Goal: Download file/media

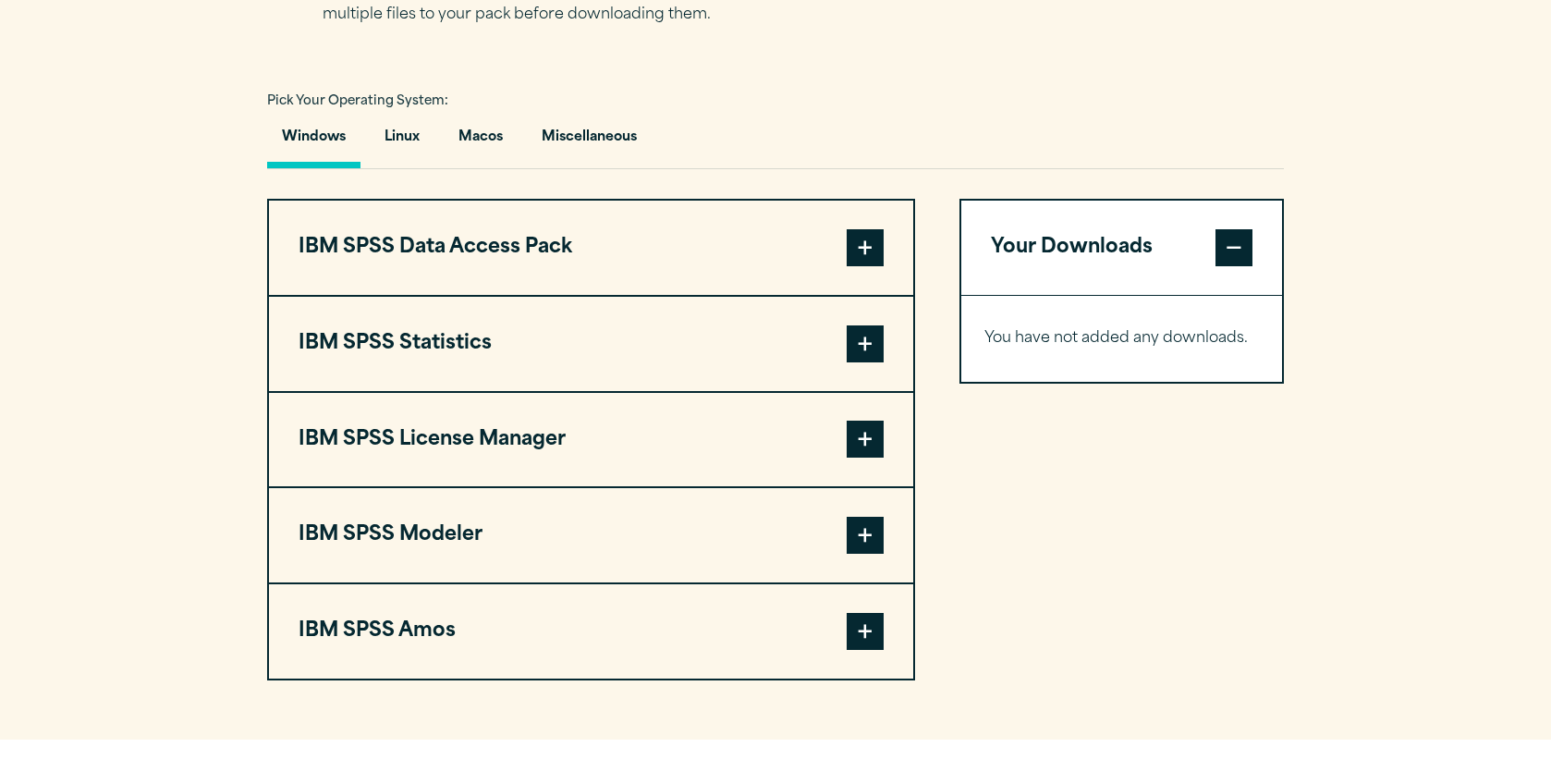
scroll to position [1300, 0]
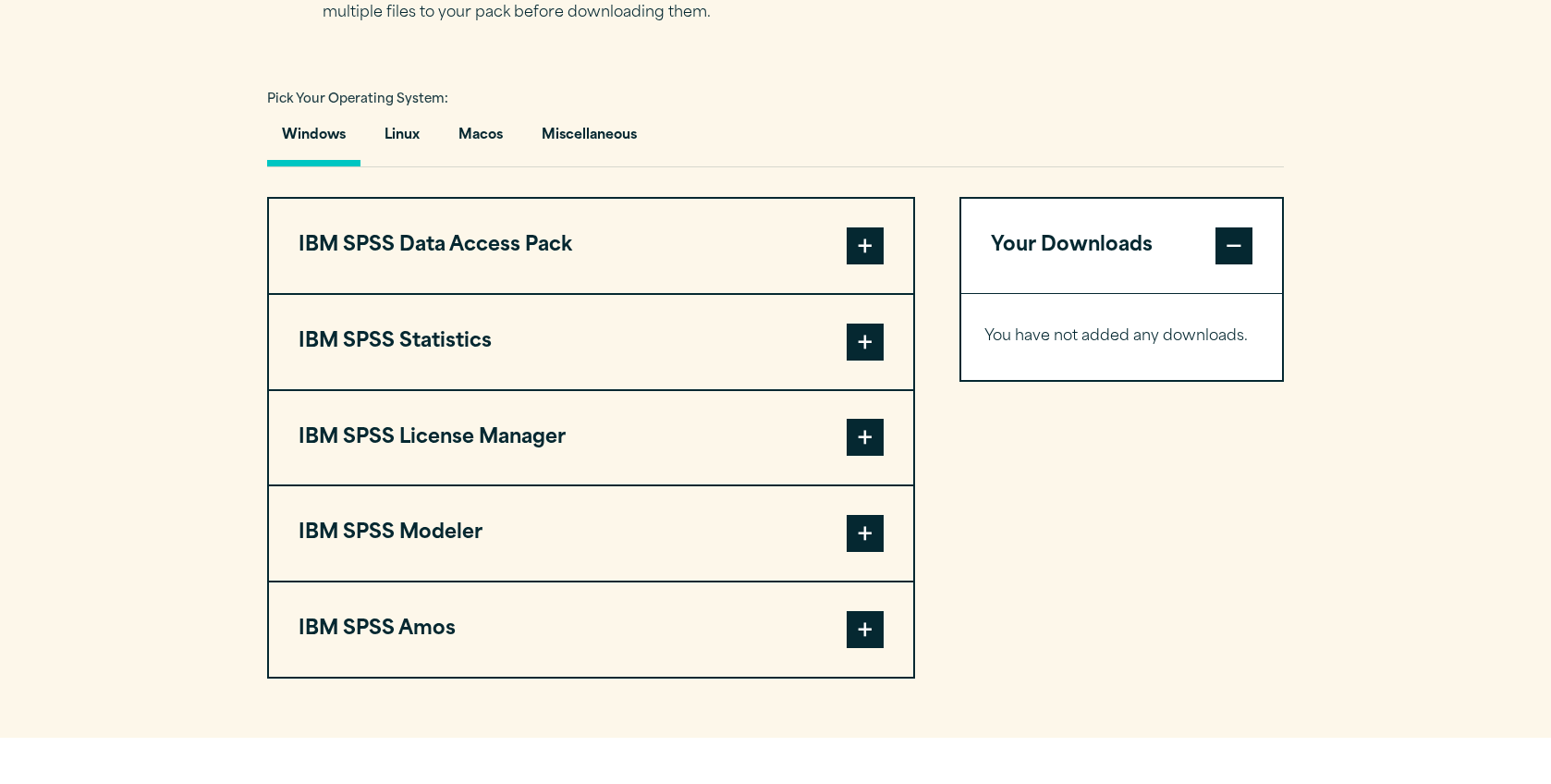
click at [851, 360] on span at bounding box center [865, 342] width 37 height 37
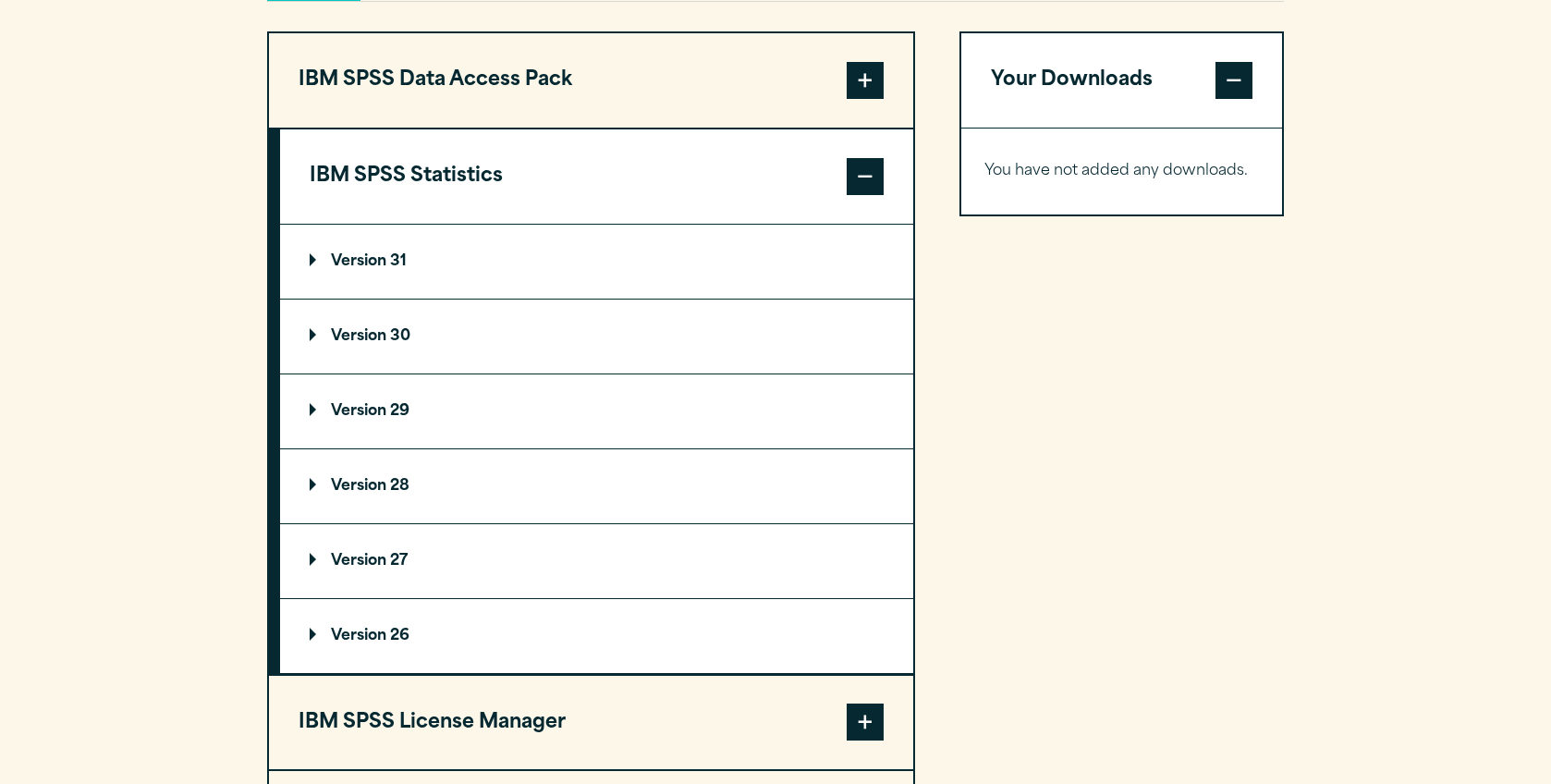
scroll to position [1470, 0]
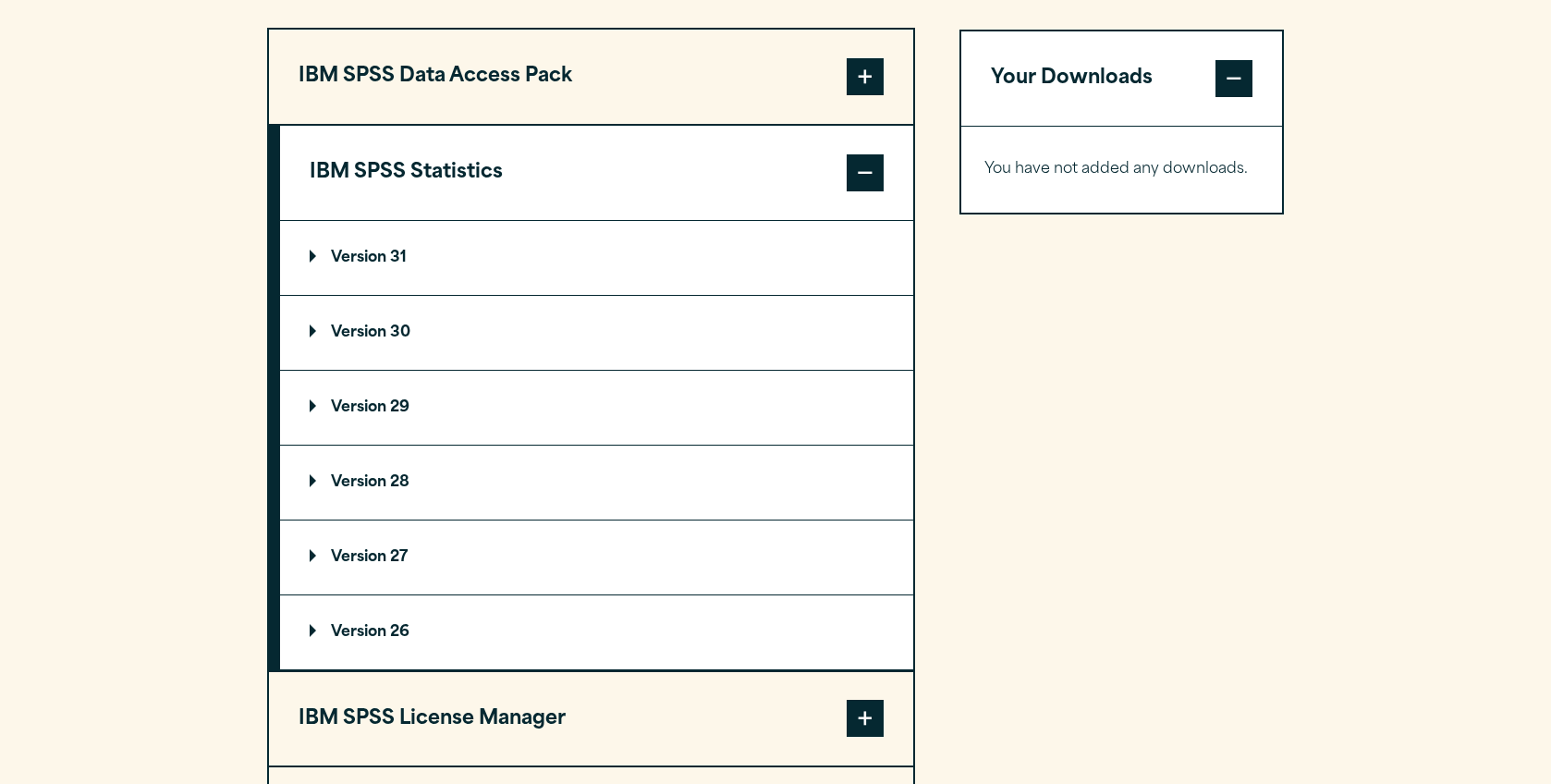
click at [359, 261] on p "Version 31" at bounding box center [359, 257] width 97 height 15
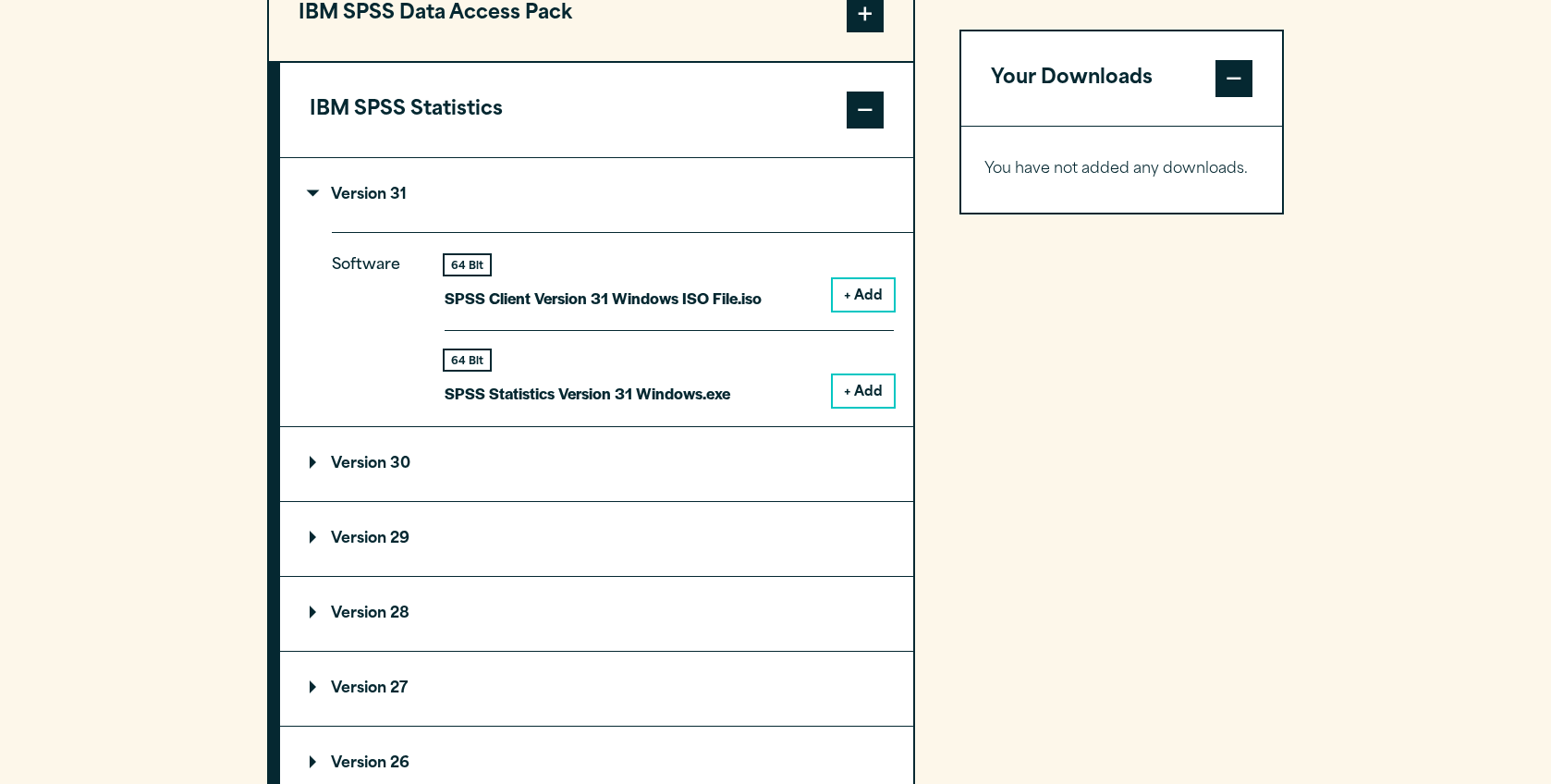
scroll to position [1568, 0]
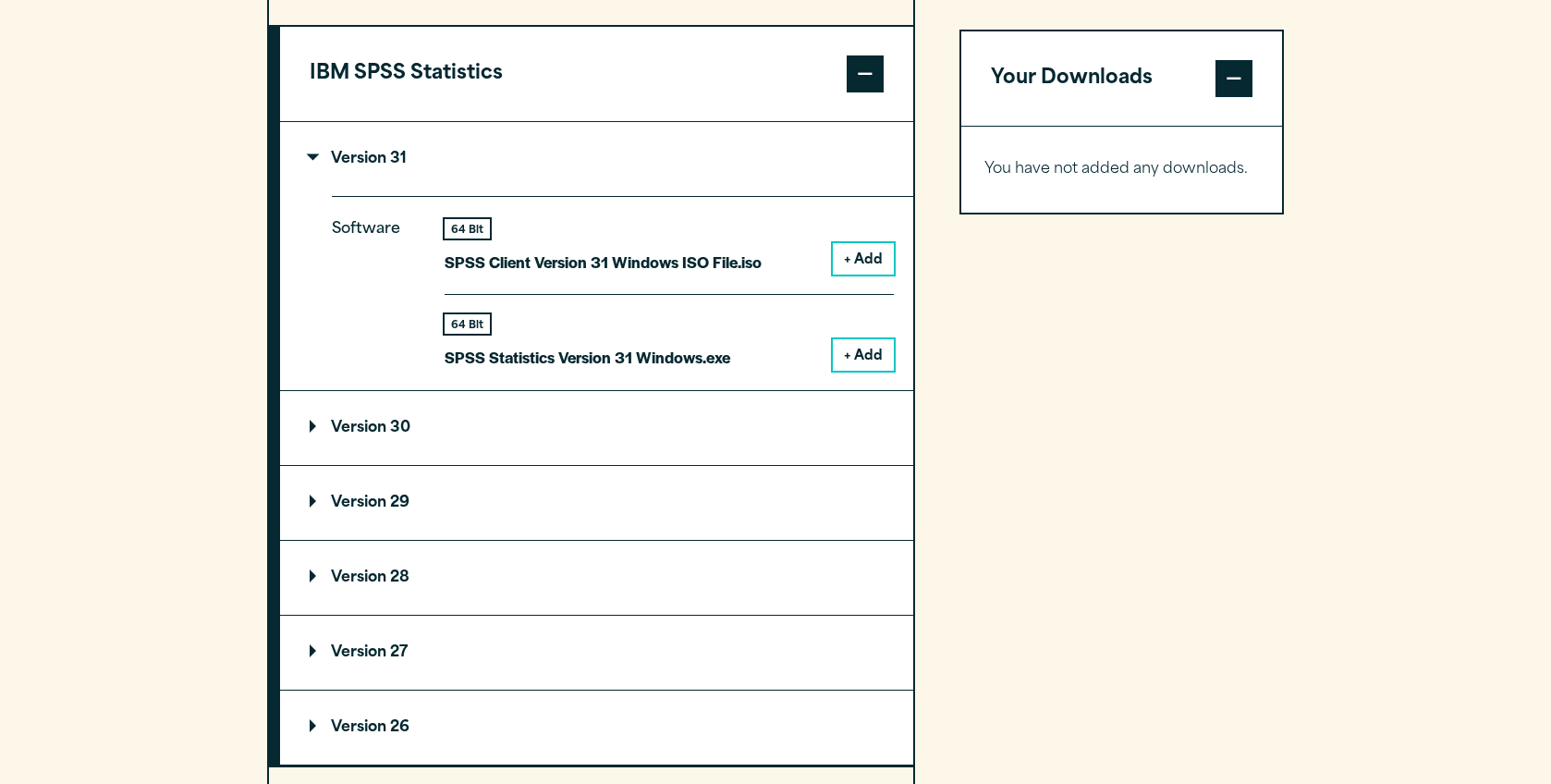
click at [402, 452] on summary "Version 30" at bounding box center [597, 428] width 633 height 74
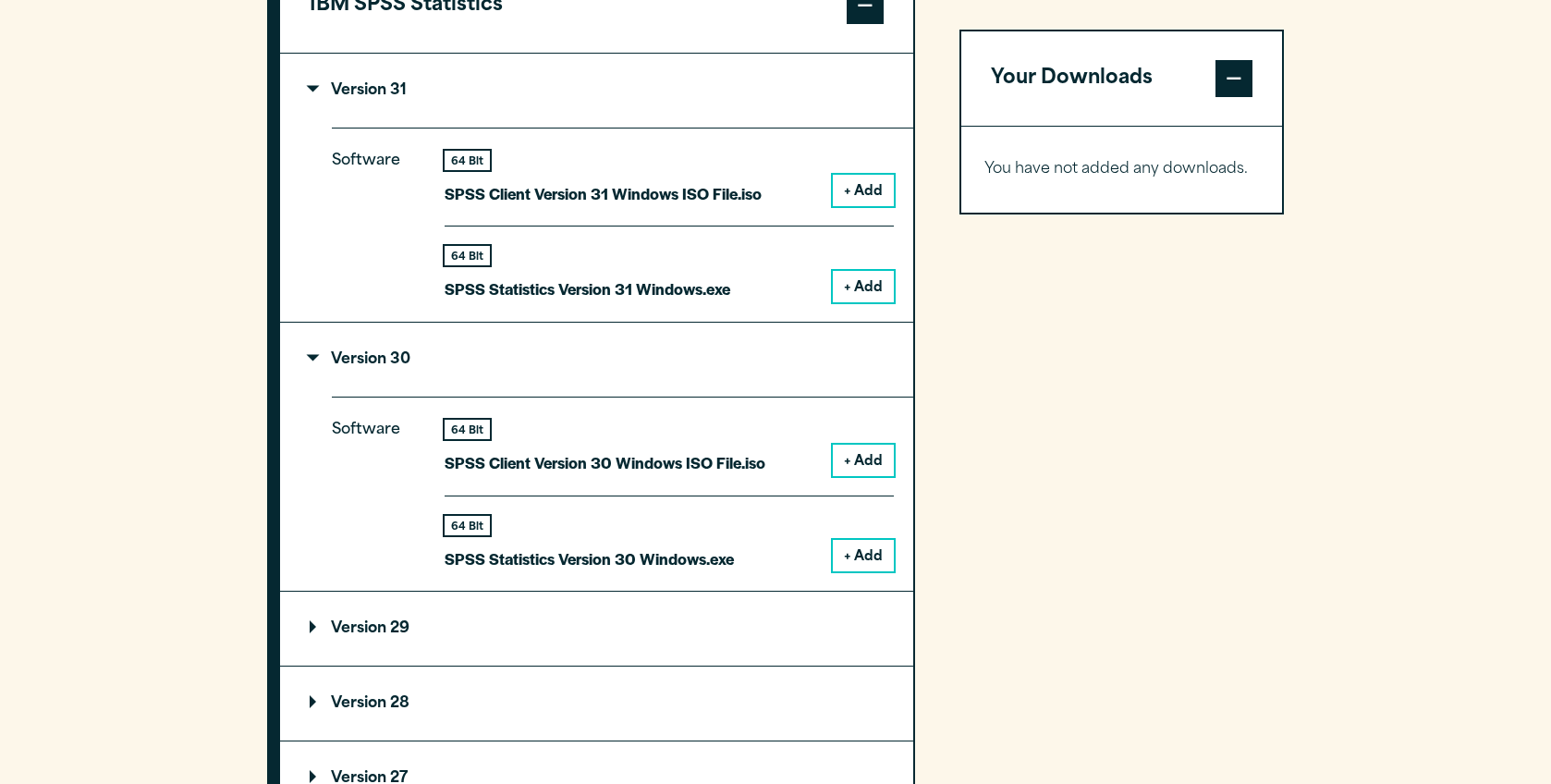
scroll to position [1707, 0]
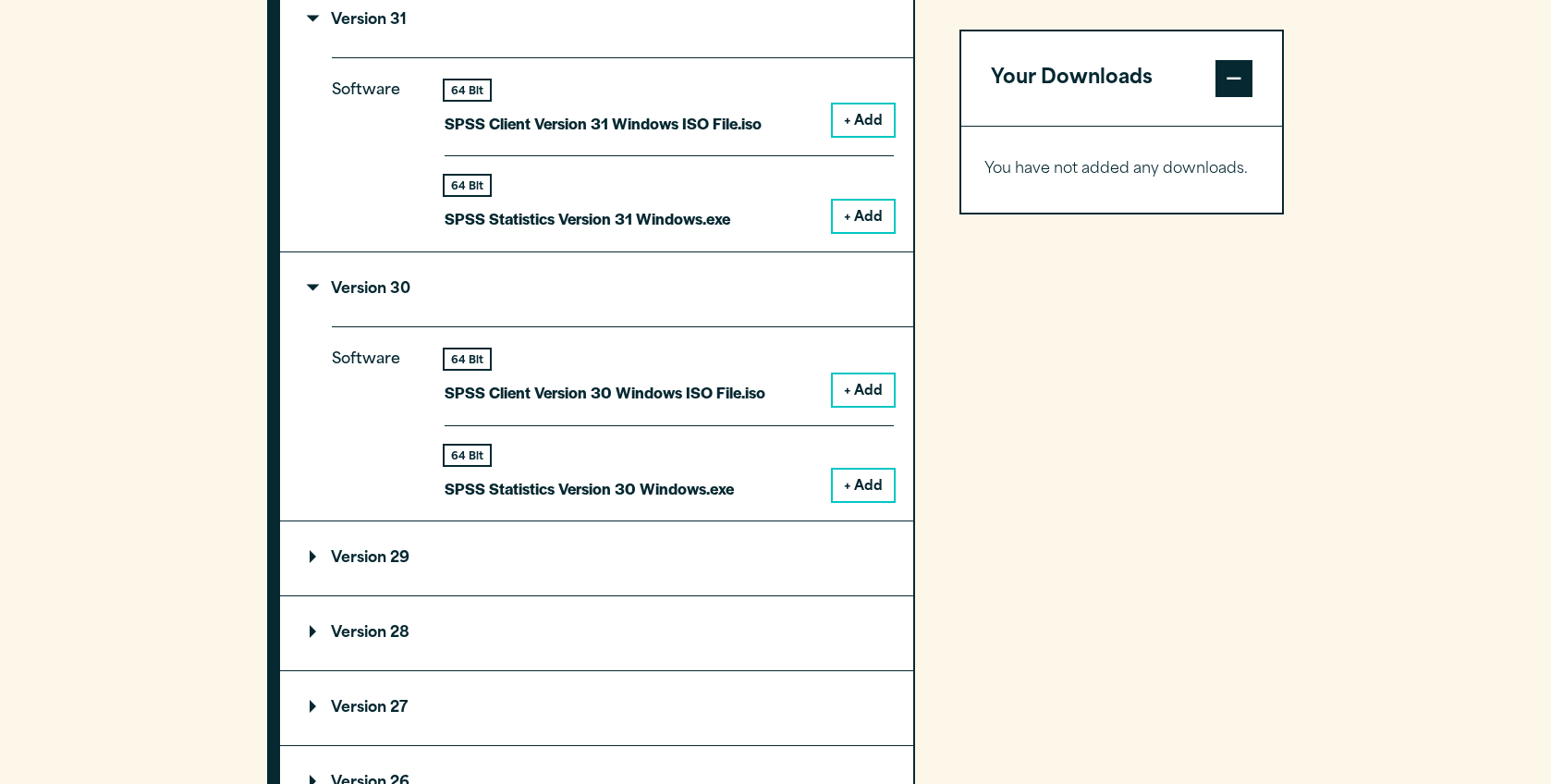
click at [409, 566] on p "Version 29" at bounding box center [359, 558] width 99 height 15
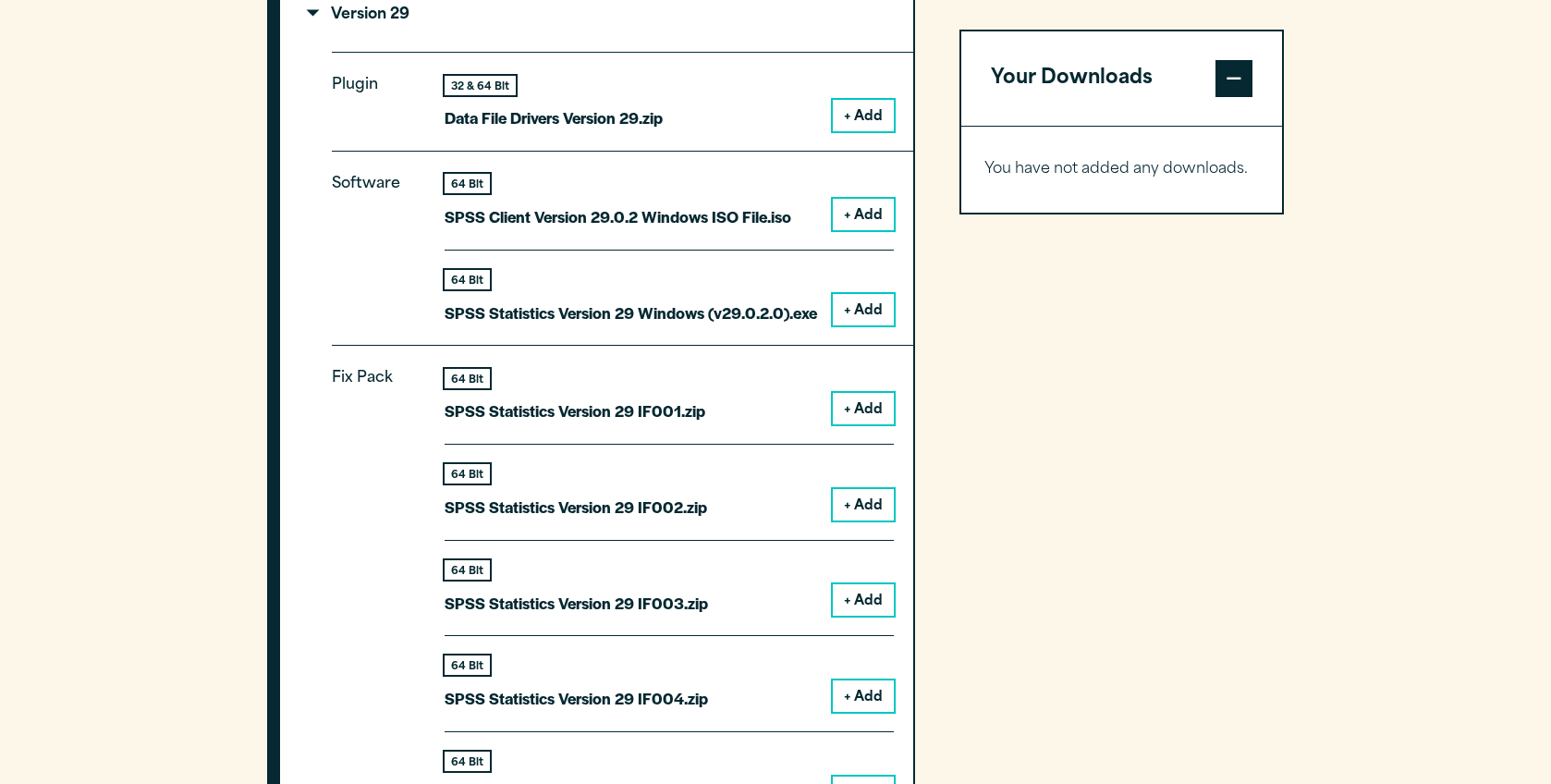
scroll to position [2252, 0]
click at [410, 49] on summary "Version 29" at bounding box center [597, 13] width 633 height 74
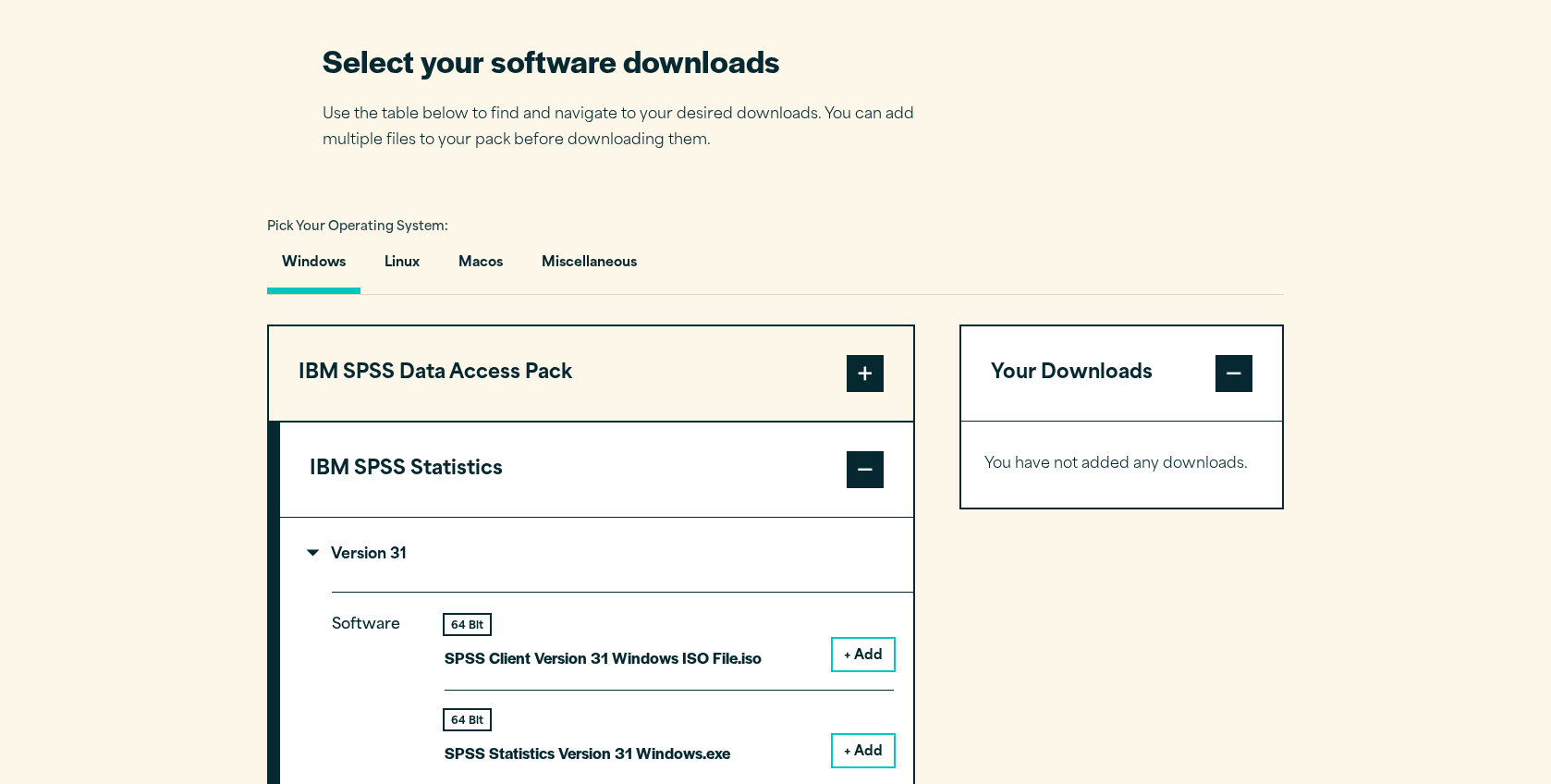
scroll to position [1179, 0]
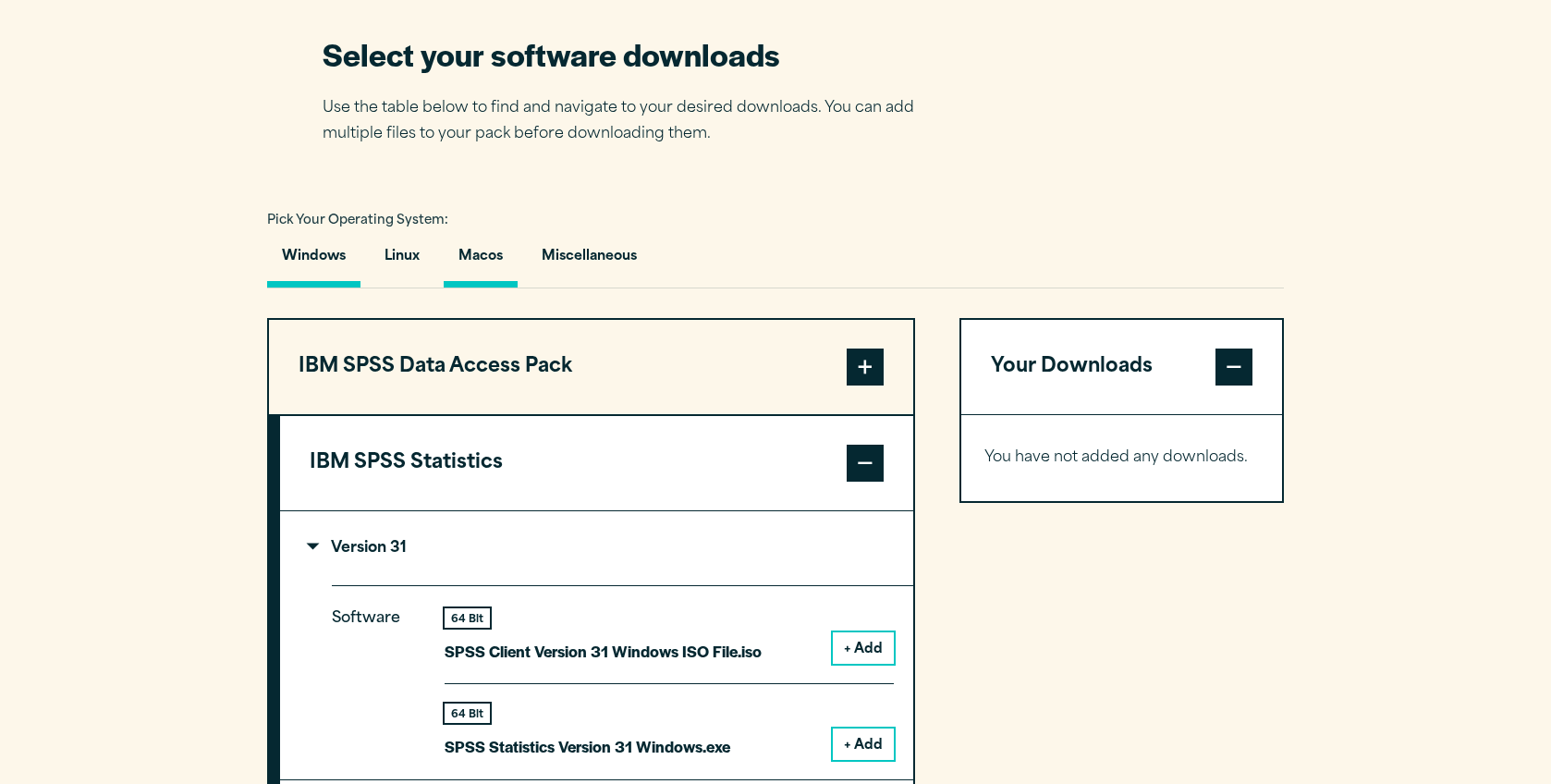
click at [482, 272] on button "Macos" at bounding box center [480, 261] width 74 height 53
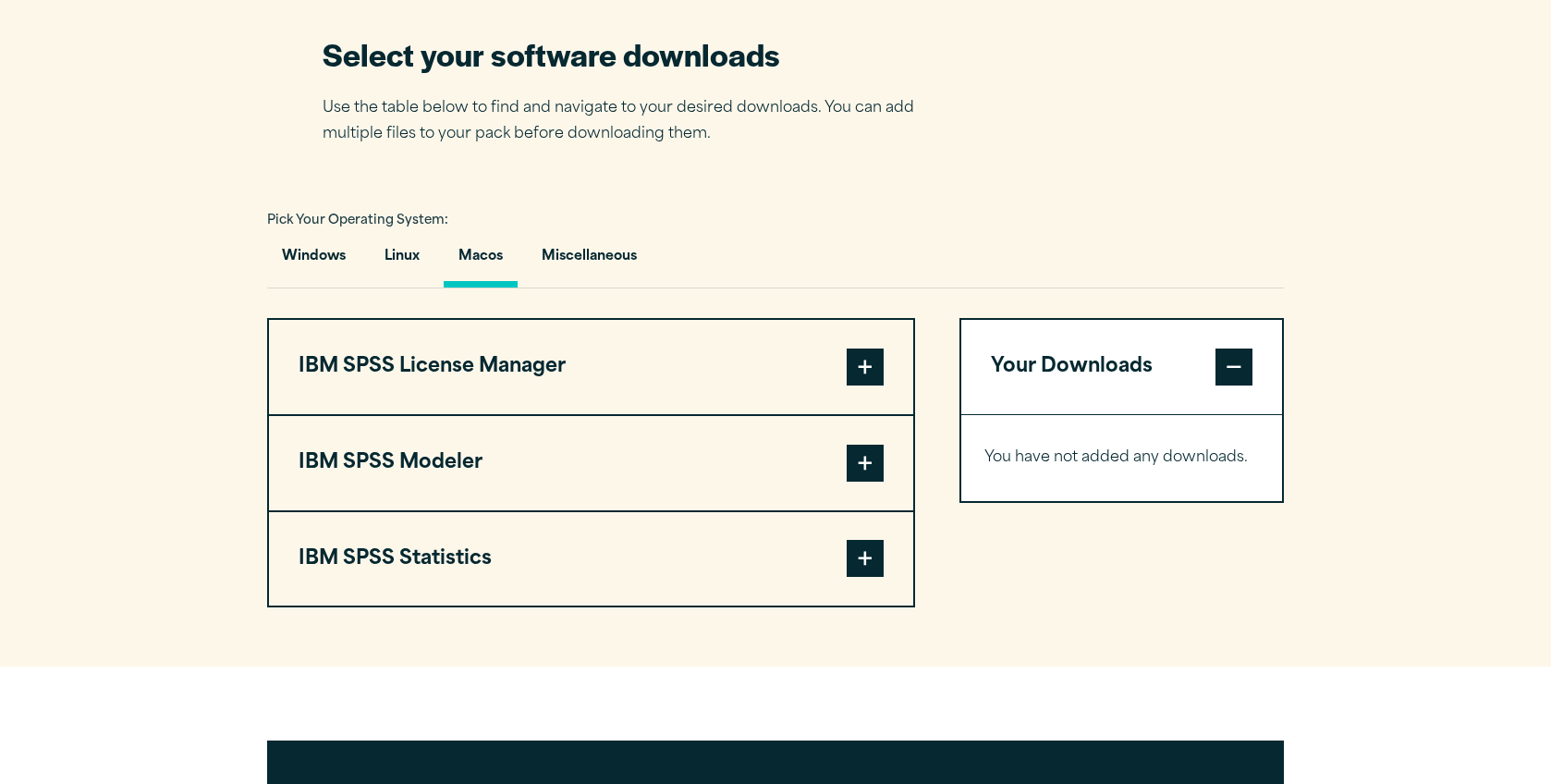
click at [867, 550] on span at bounding box center [865, 558] width 37 height 37
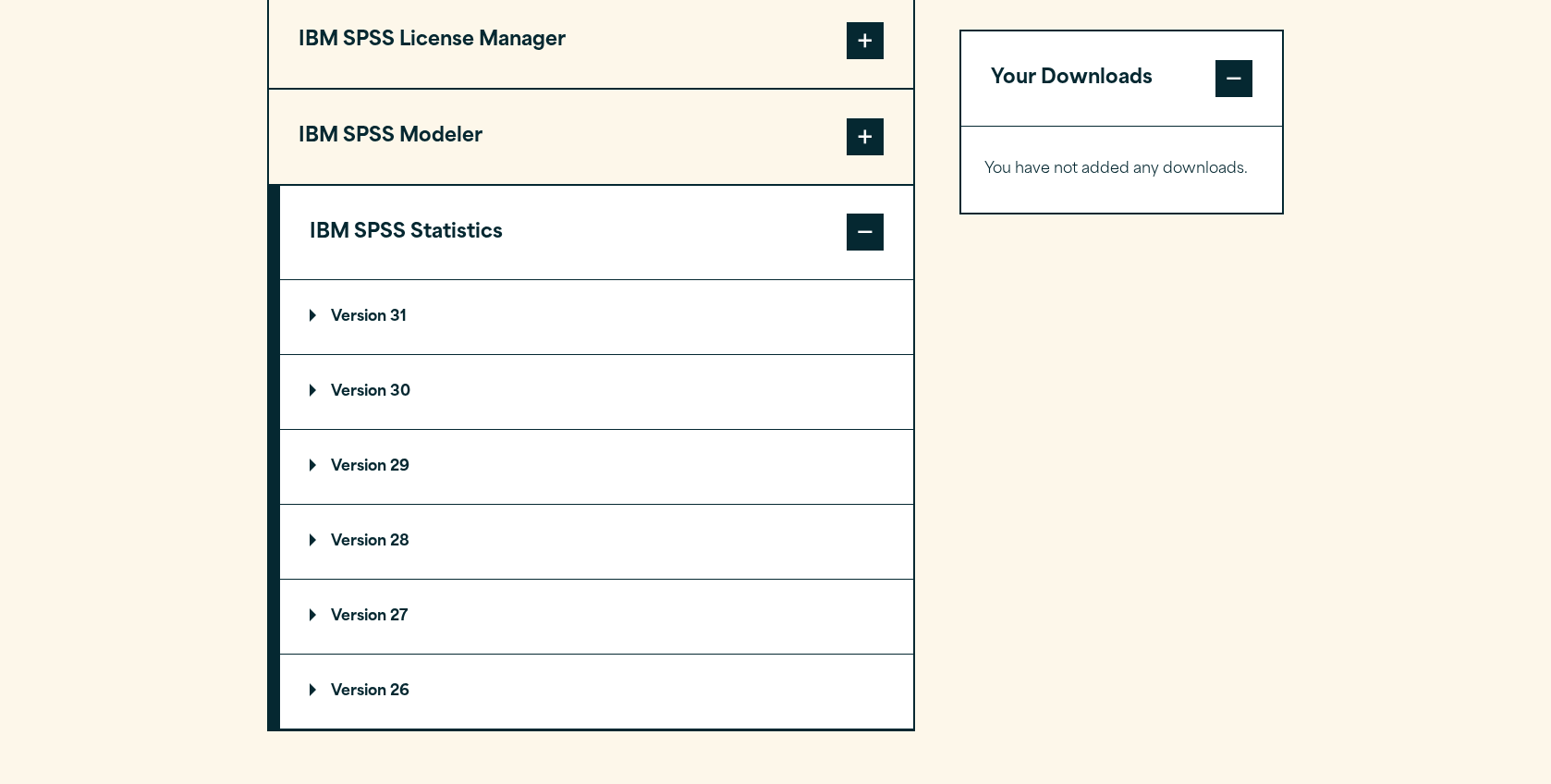
scroll to position [1511, 0]
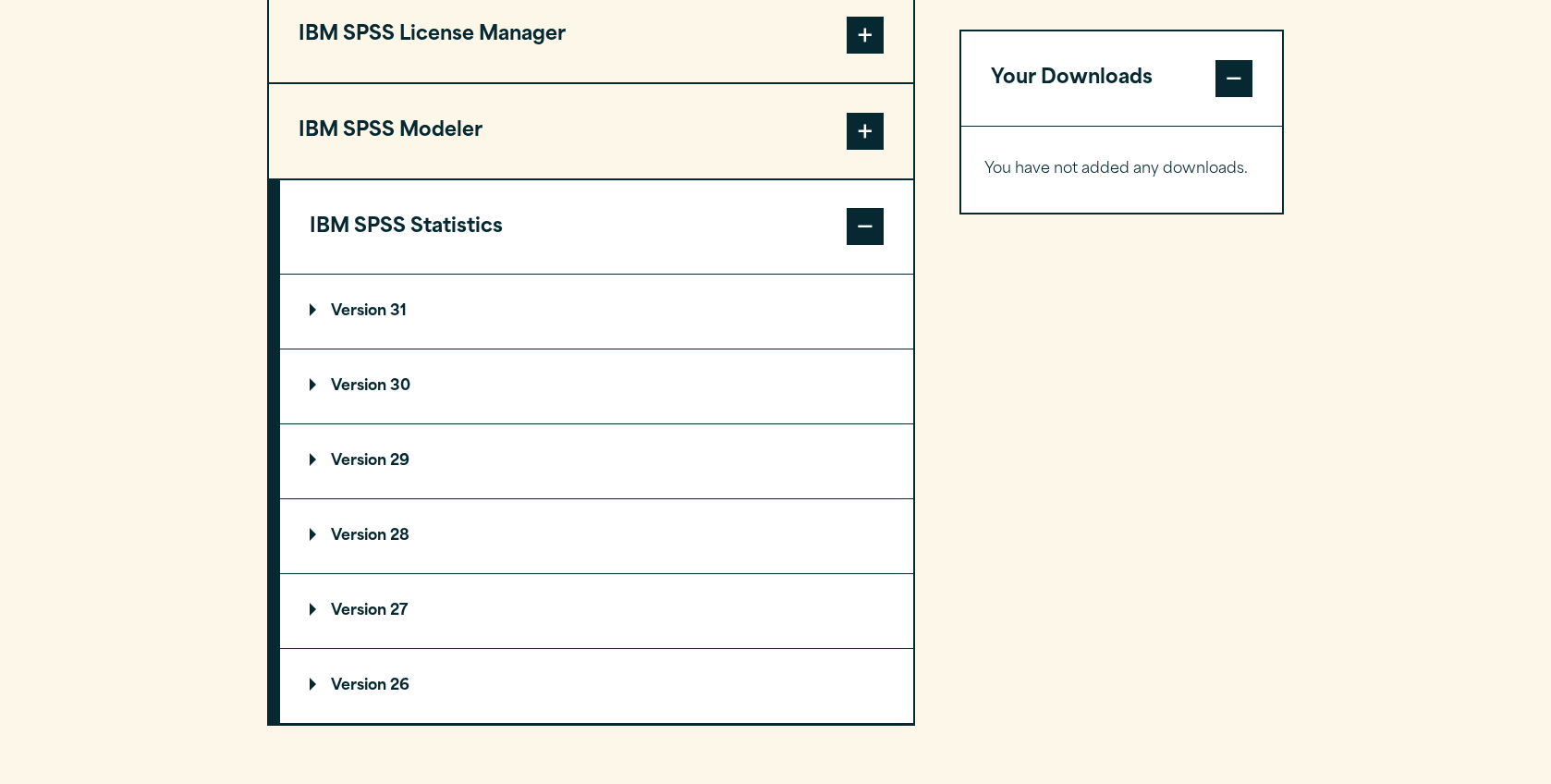
click at [328, 330] on summary "Version 31" at bounding box center [597, 312] width 633 height 74
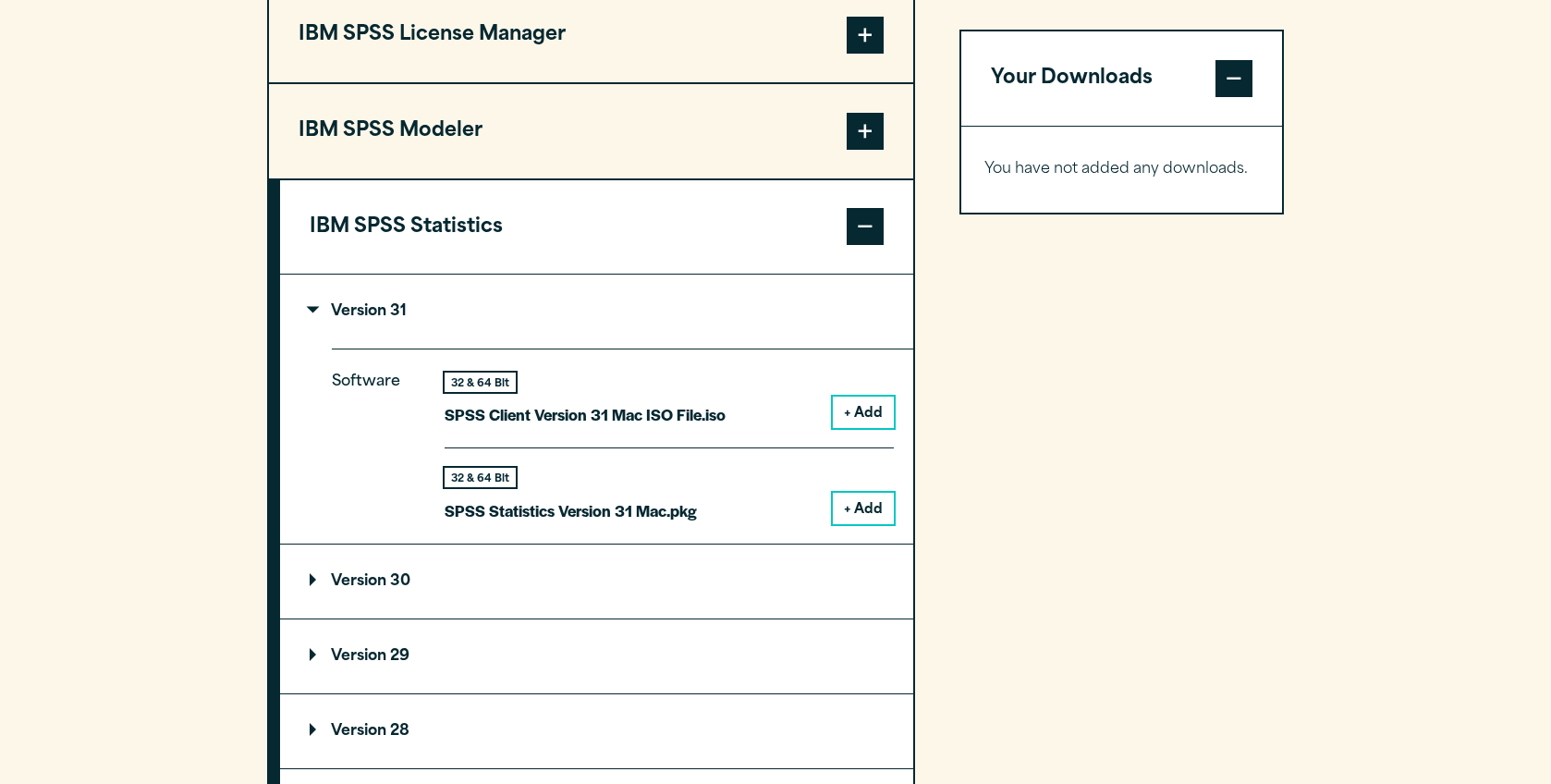
click at [847, 428] on button "+ Add" at bounding box center [863, 412] width 61 height 31
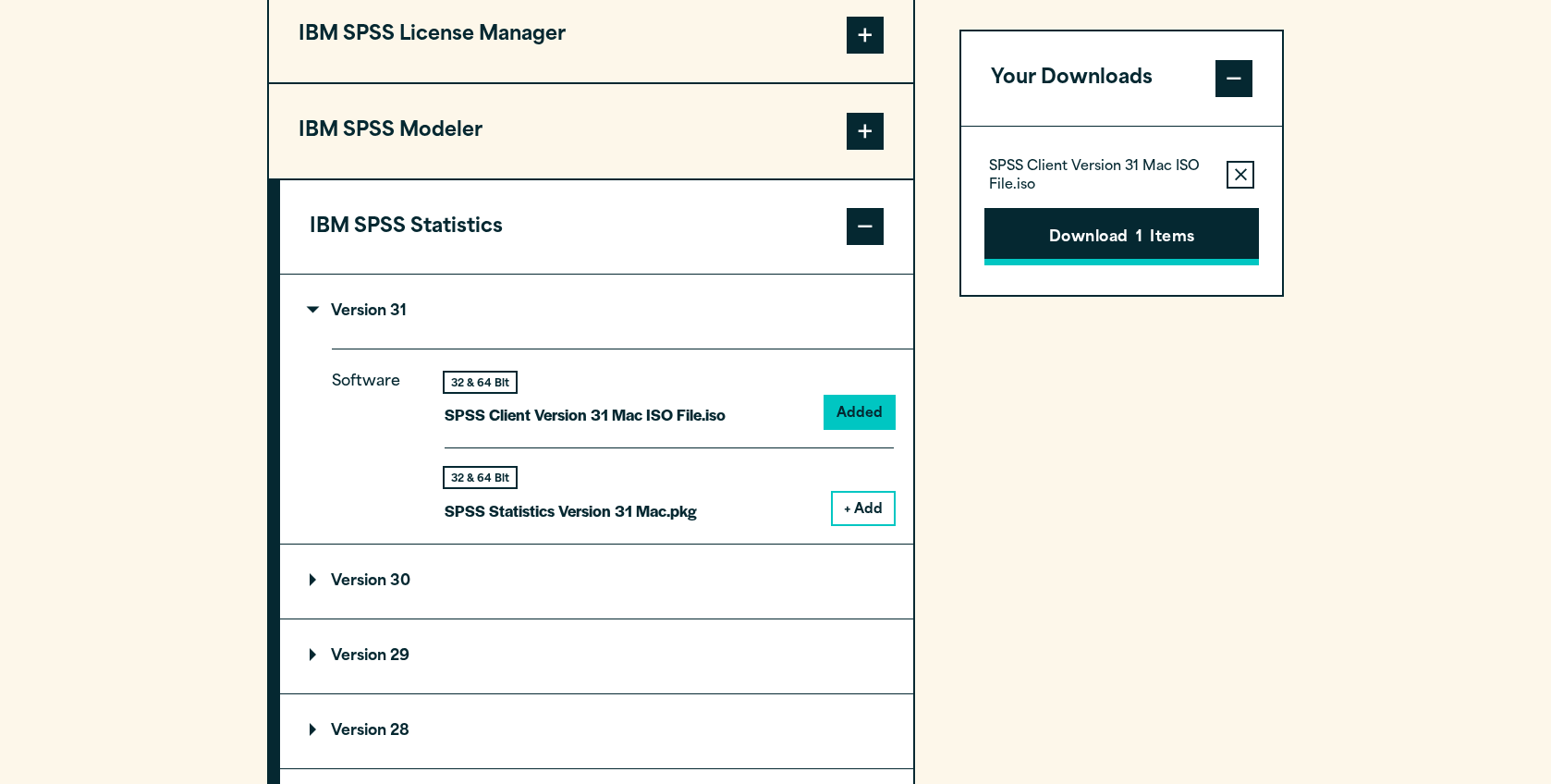
click at [1212, 240] on button "Download 1 Items" at bounding box center [1122, 237] width 275 height 57
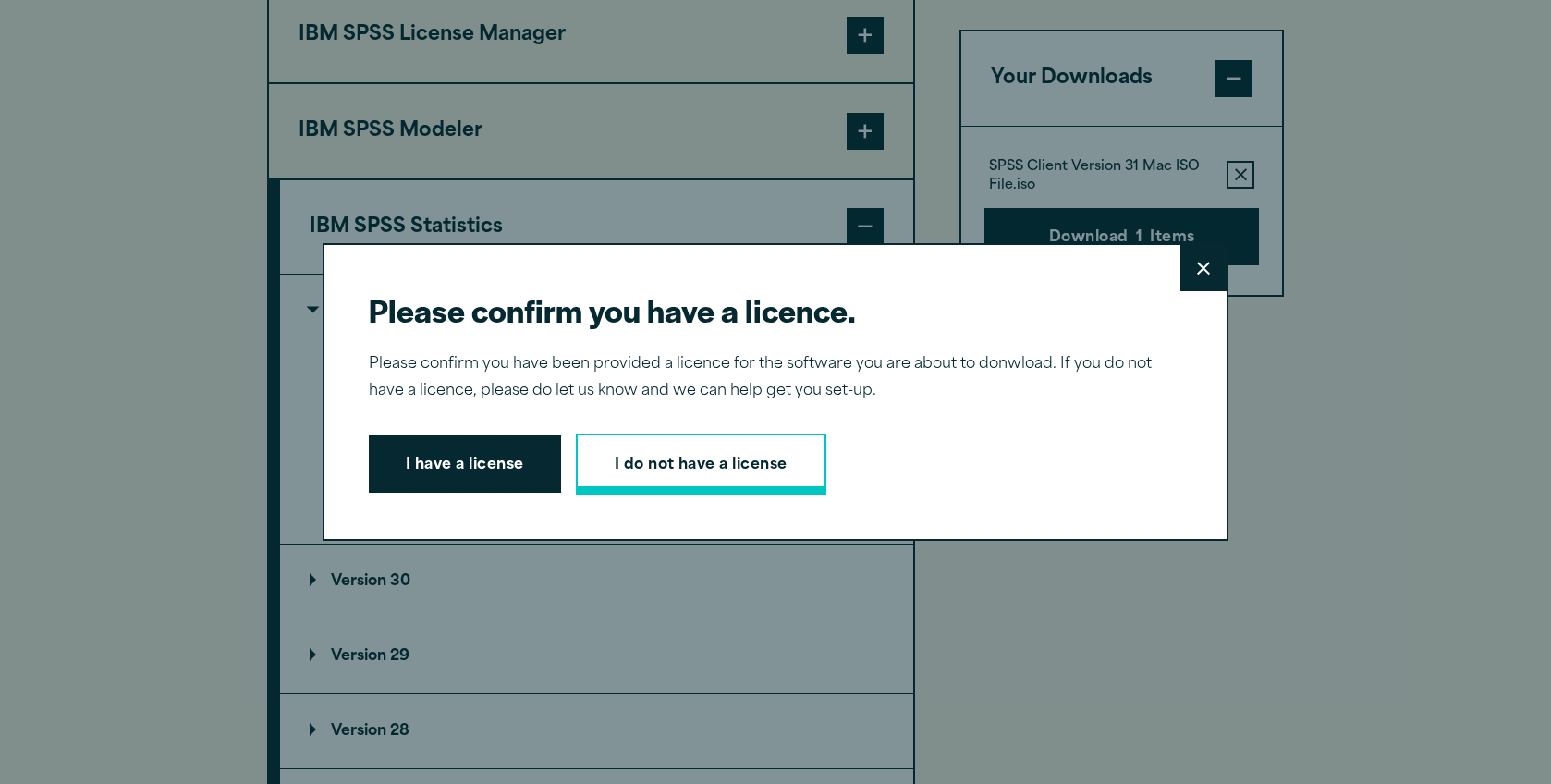
click at [729, 455] on link "I do not have a license" at bounding box center [700, 464] width 250 height 61
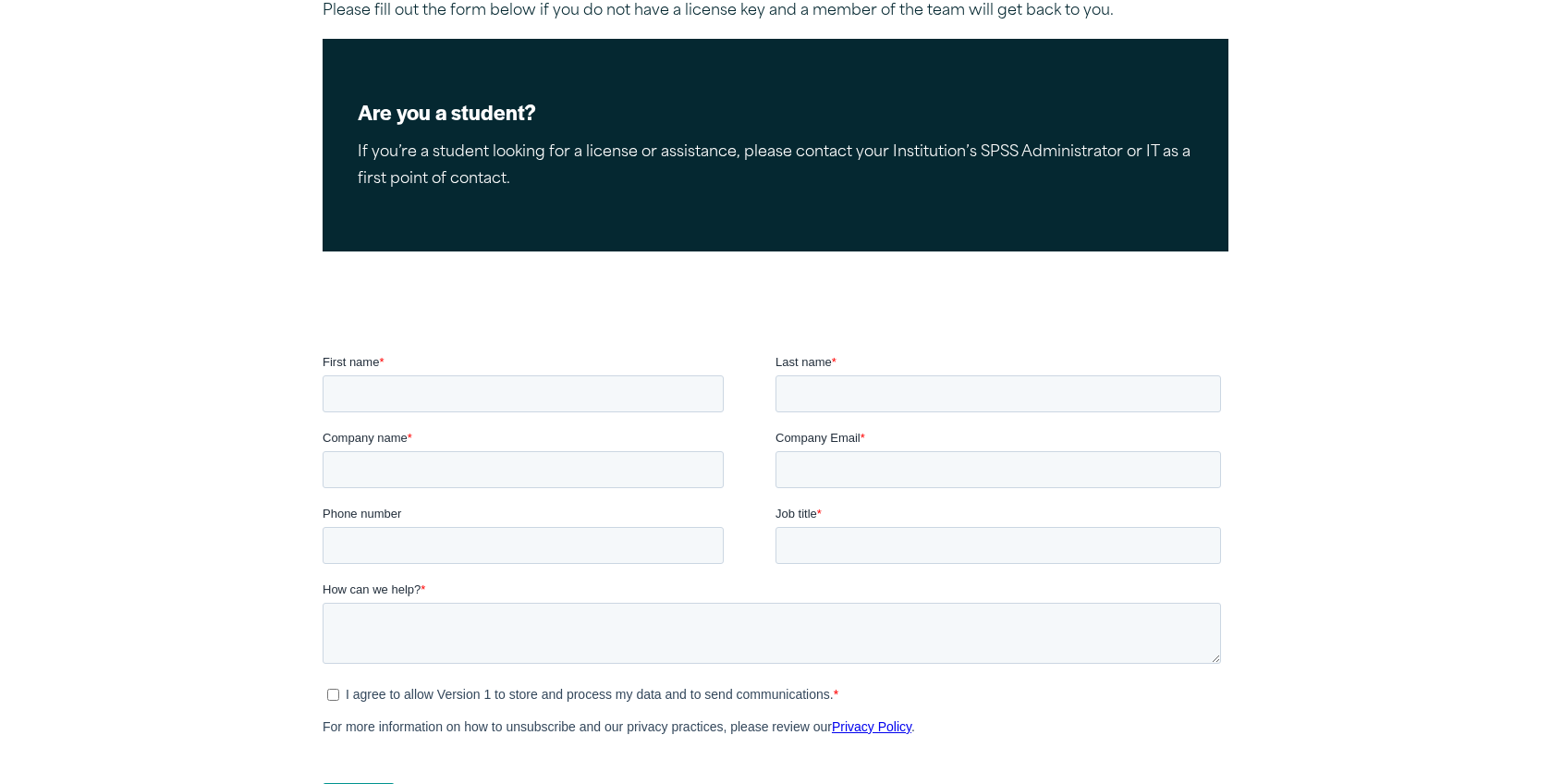
scroll to position [318, 0]
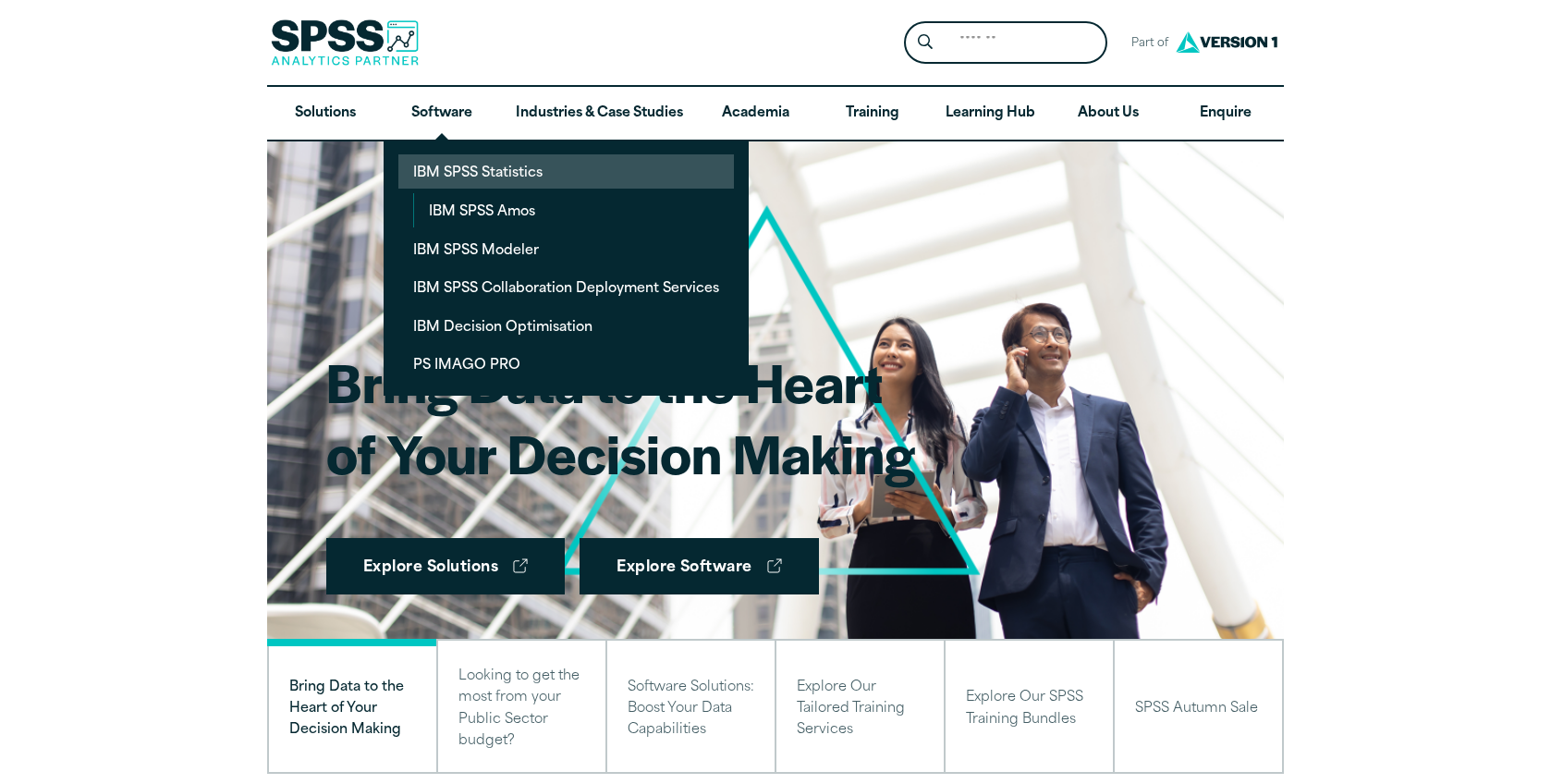
click at [436, 176] on link "IBM SPSS Statistics" at bounding box center [566, 170] width 335 height 34
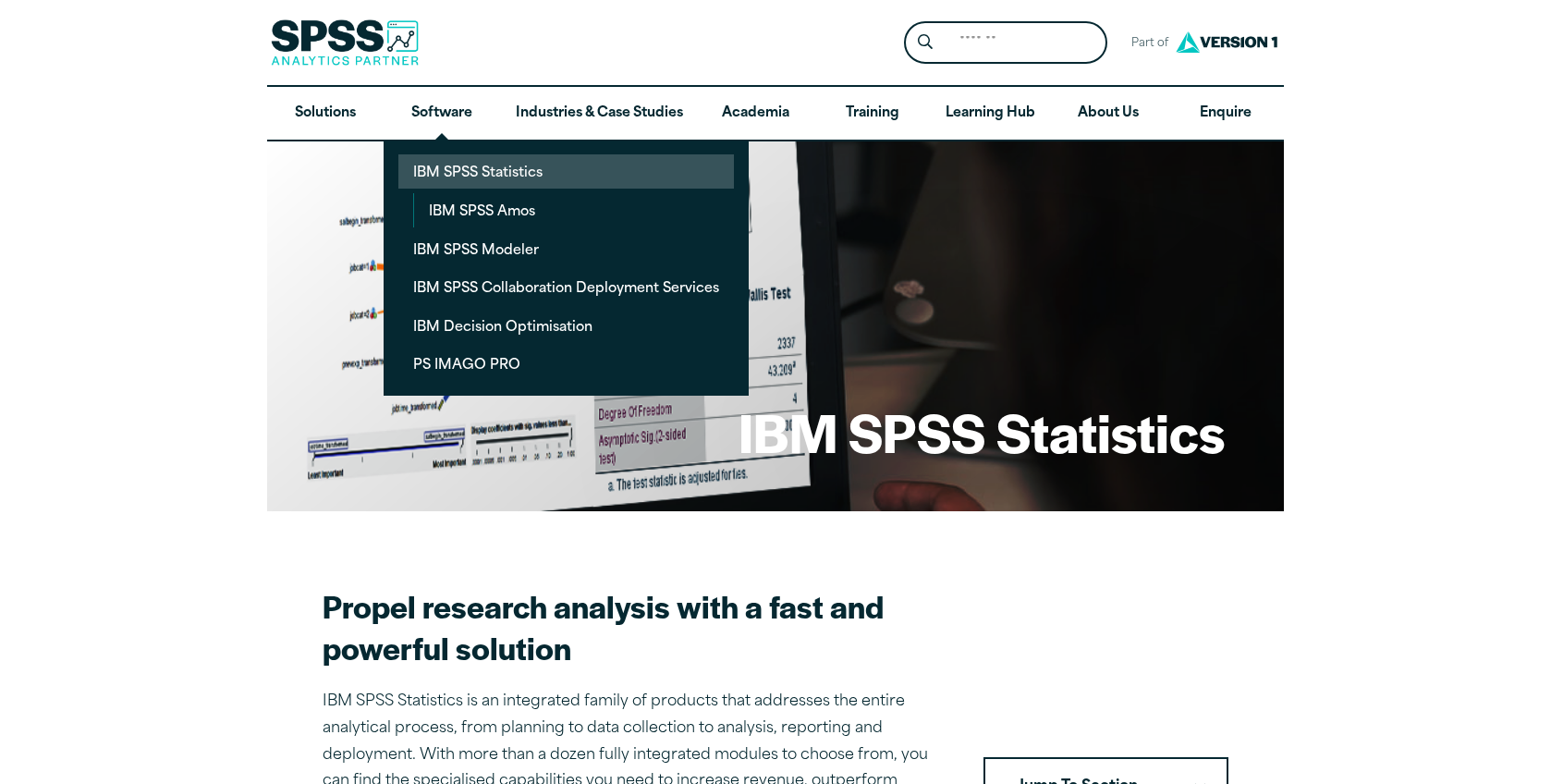
click at [525, 184] on link "IBM SPSS Statistics" at bounding box center [566, 170] width 335 height 34
